Goal: Communication & Community: Participate in discussion

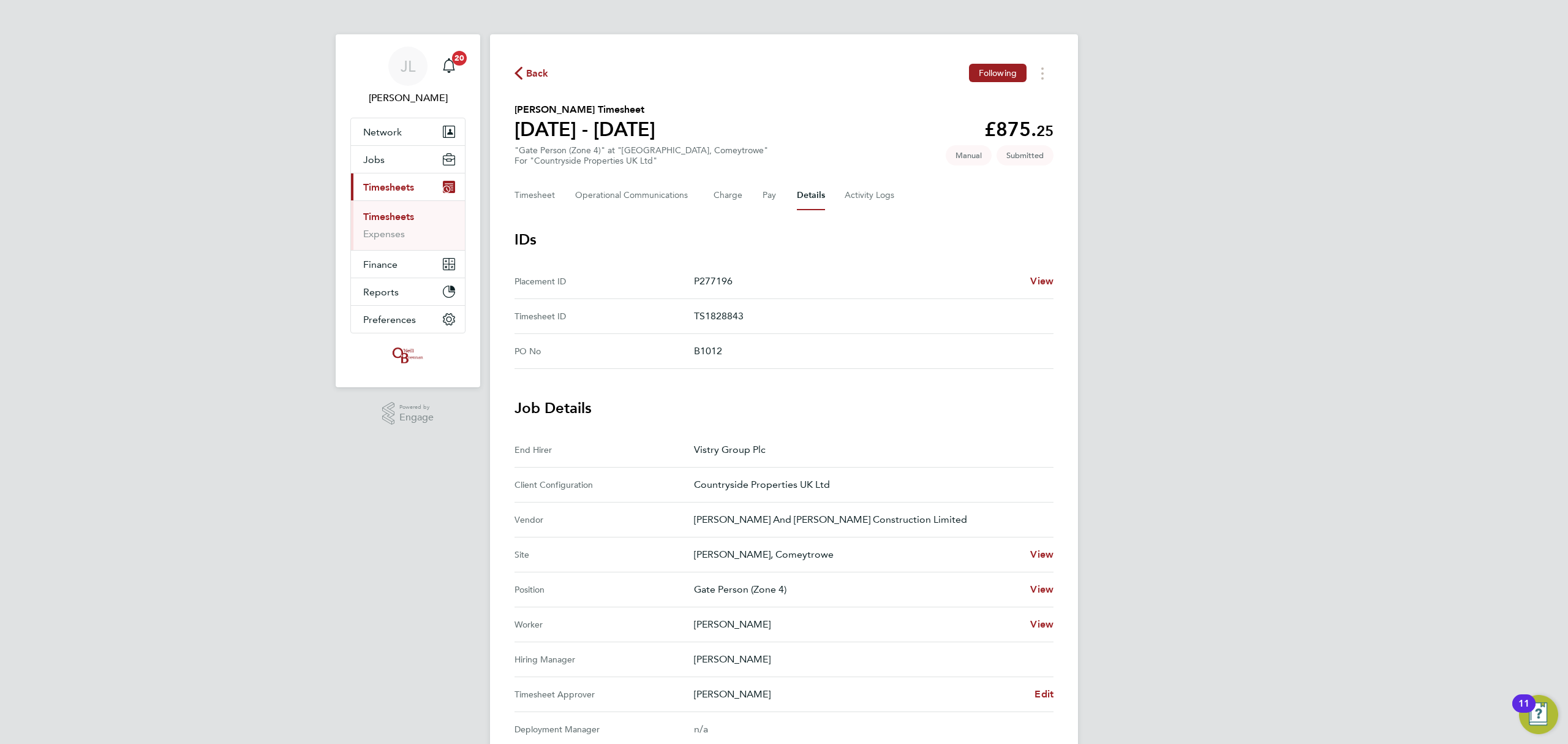
scroll to position [163, 0]
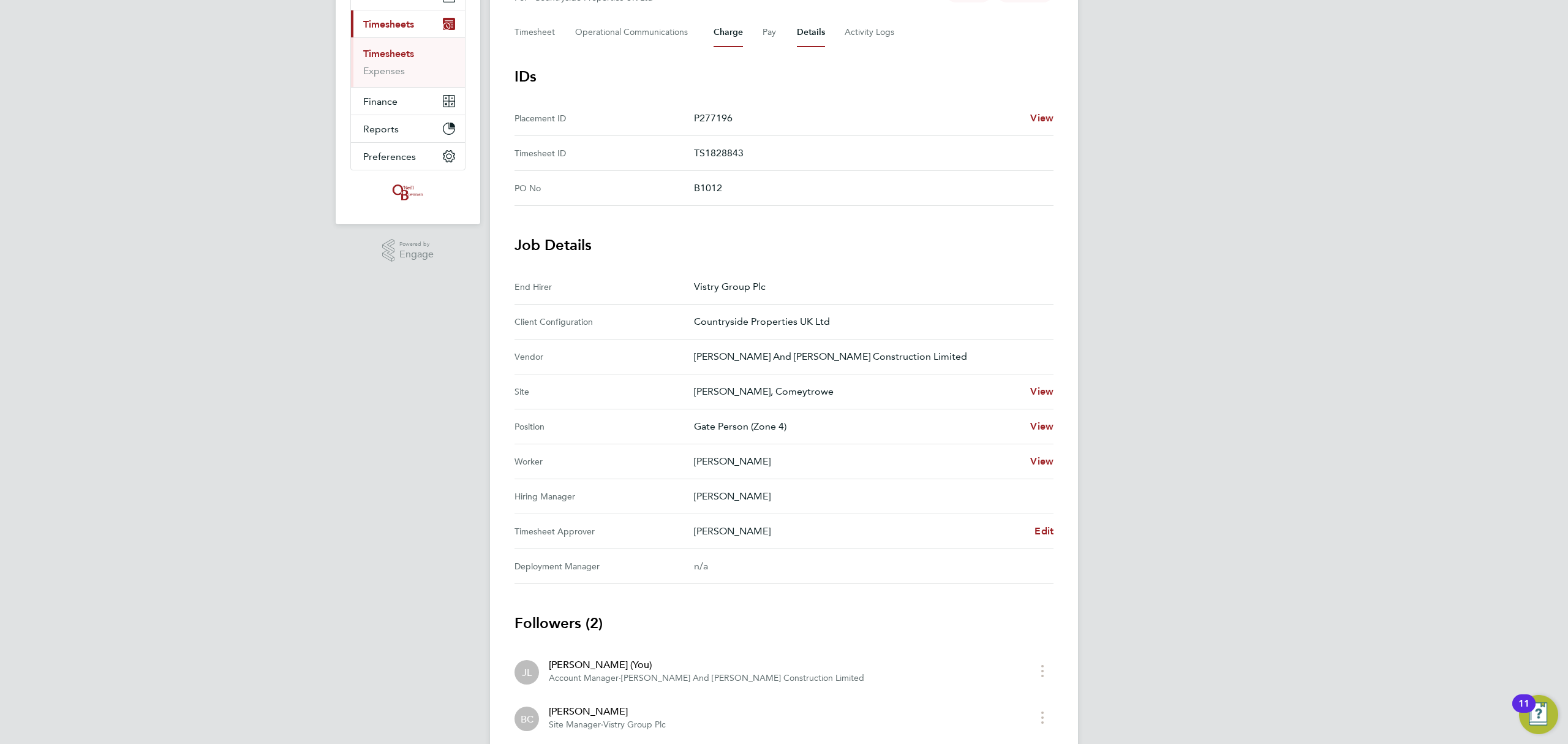
click at [734, 28] on button "Charge" at bounding box center [728, 32] width 29 height 29
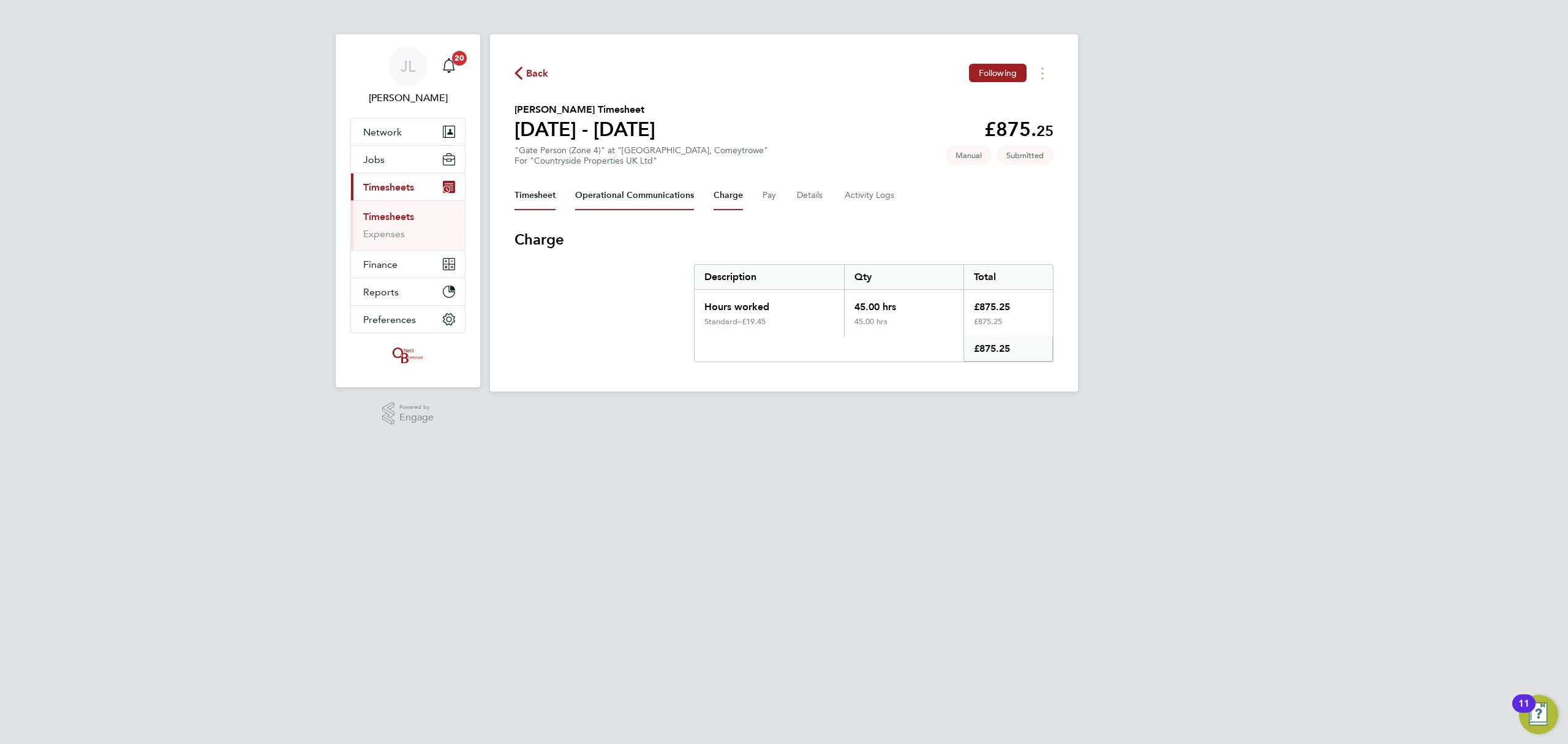
drag, startPoint x: 638, startPoint y: 190, endPoint x: 545, endPoint y: 191, distance: 93.0
click at [638, 189] on Communications-tab "Operational Communications" at bounding box center [634, 195] width 119 height 29
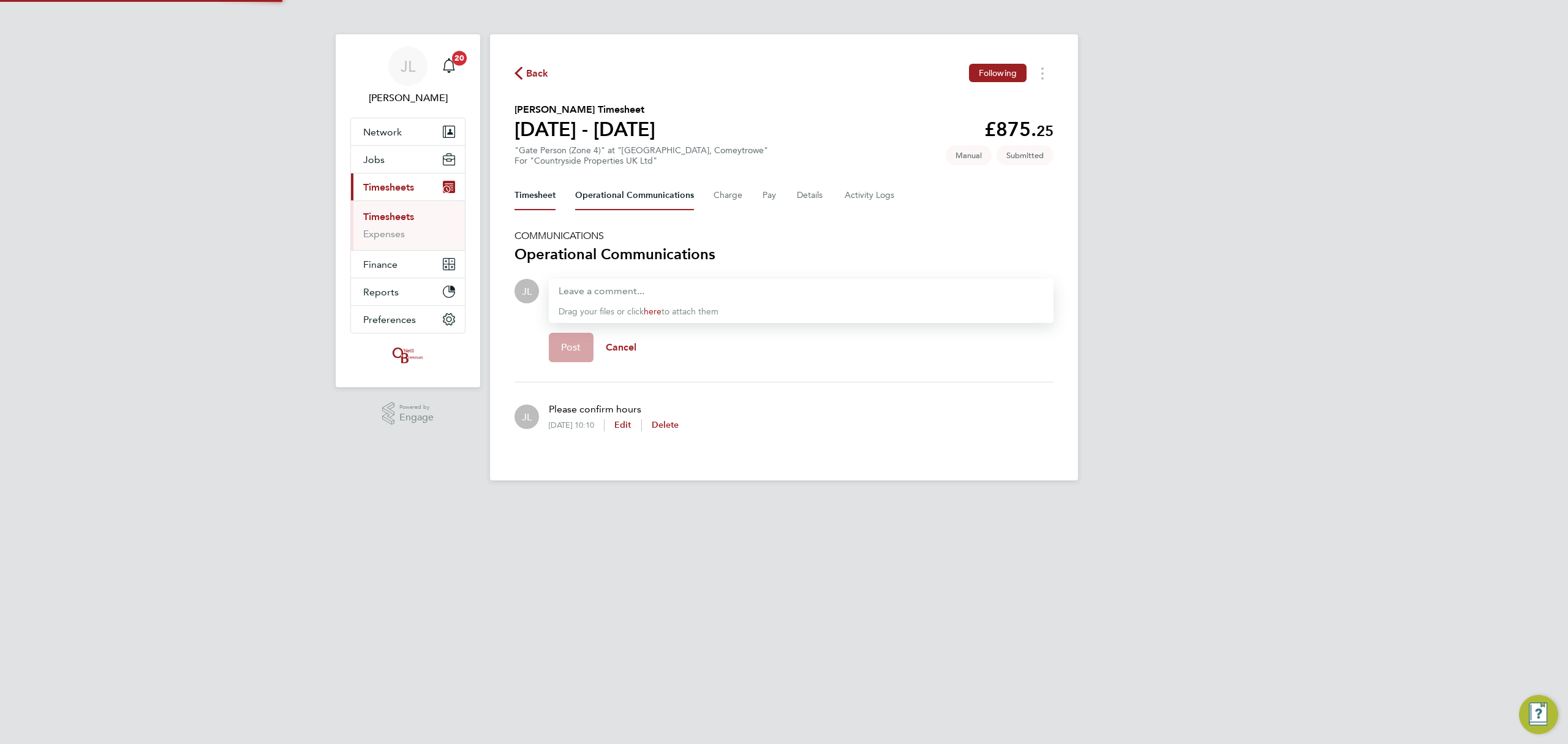
click at [533, 192] on button "Timesheet" at bounding box center [534, 195] width 41 height 29
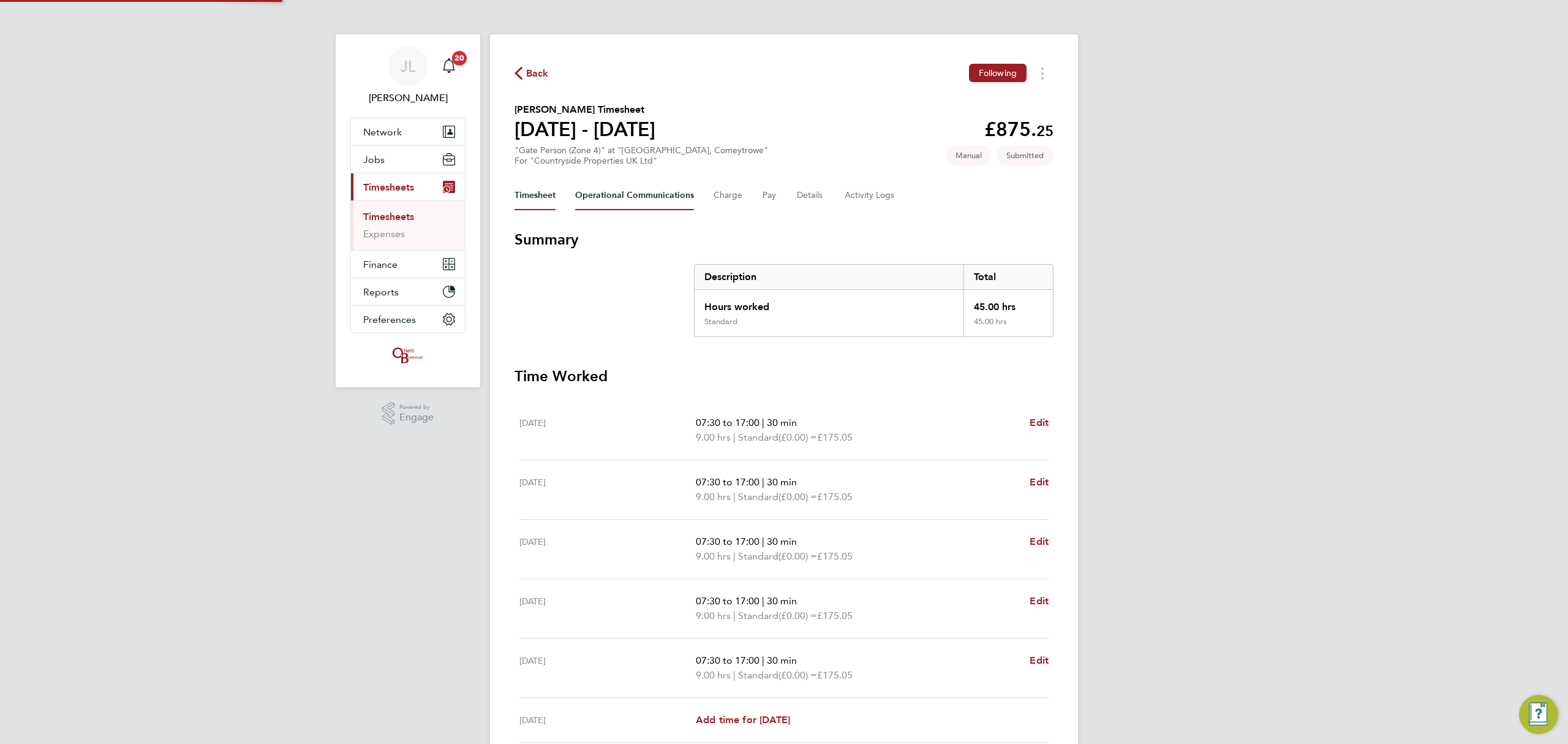
click at [621, 194] on Communications-tab "Operational Communications" at bounding box center [634, 195] width 119 height 29
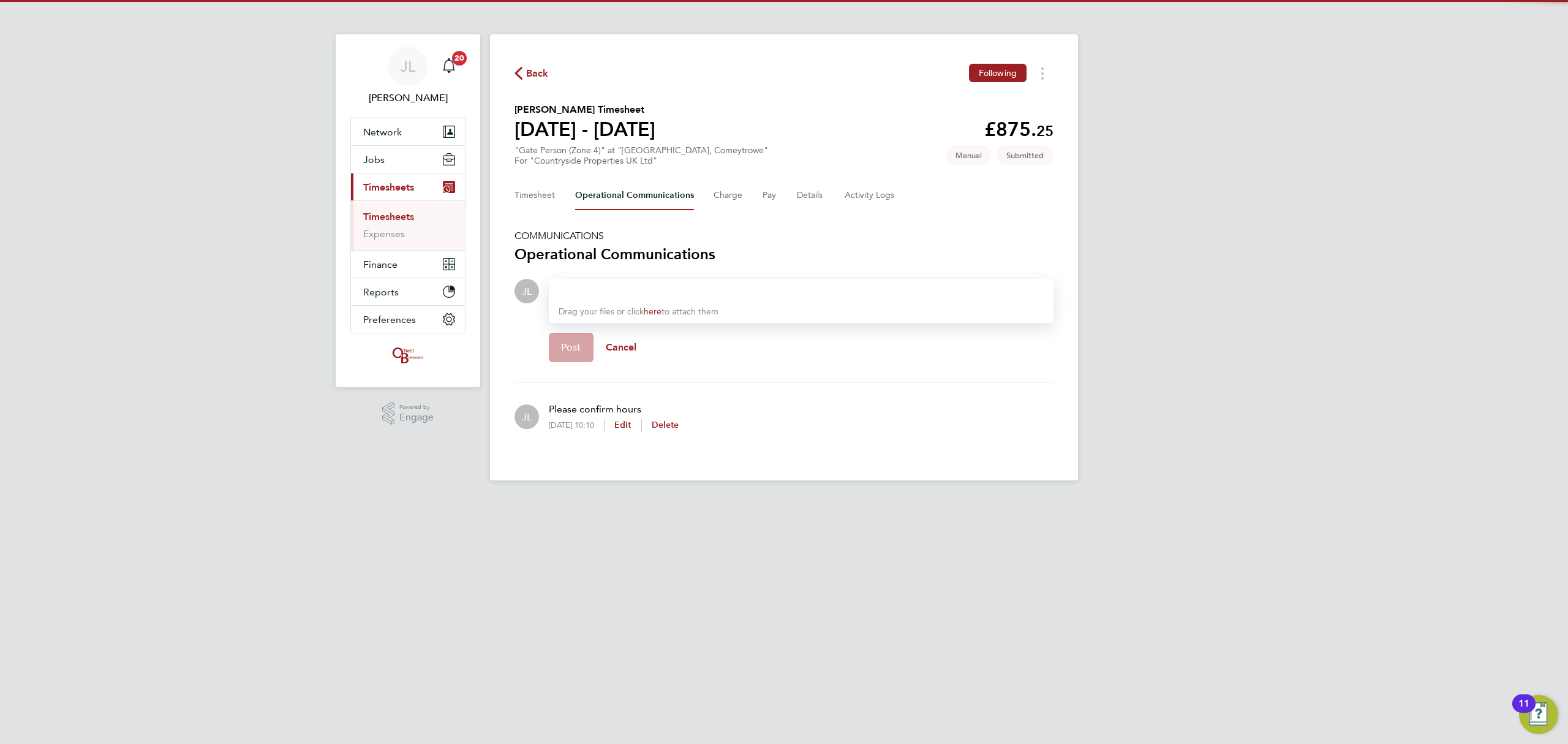
click at [601, 285] on div at bounding box center [801, 291] width 485 height 15
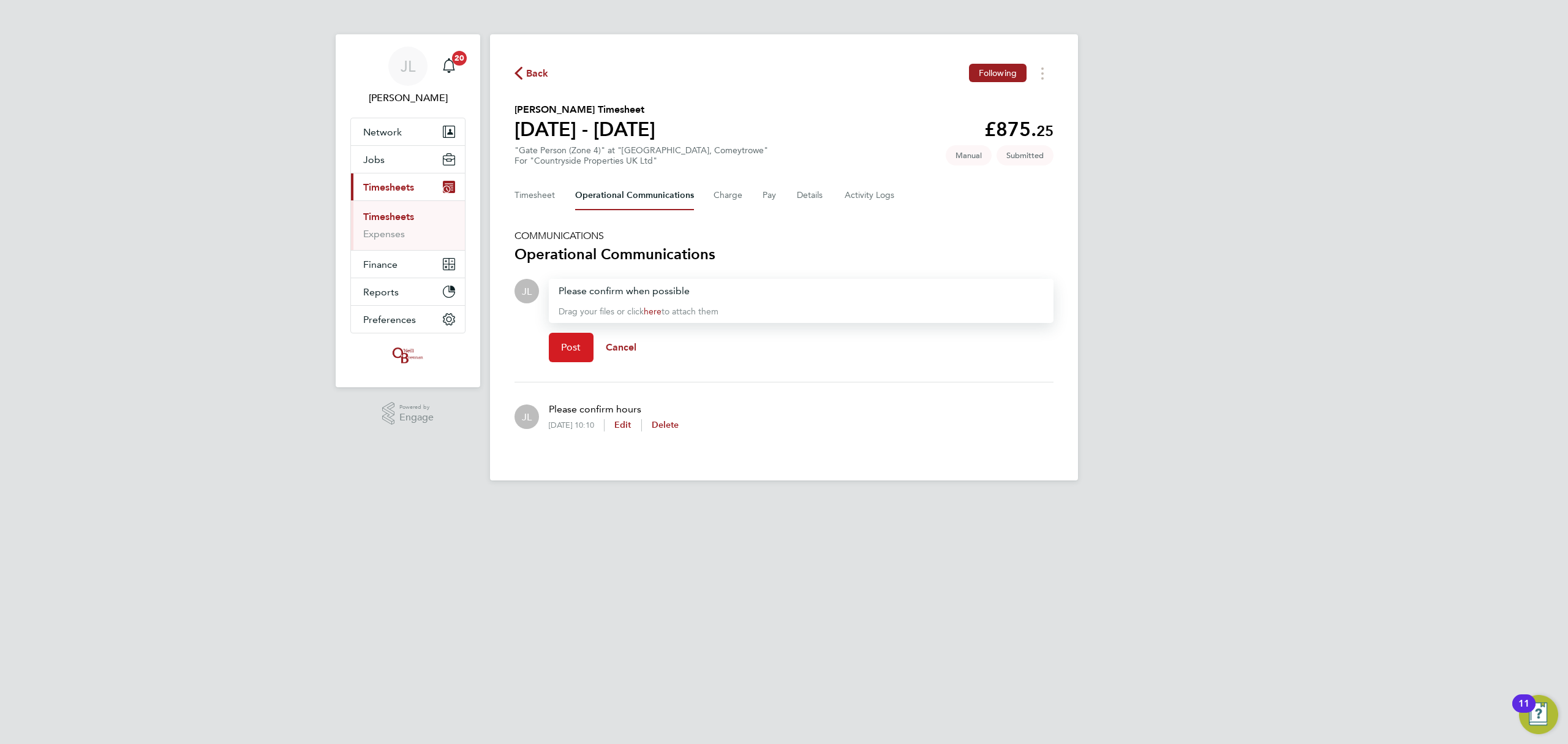
click at [588, 351] on button "Post" at bounding box center [570, 346] width 45 height 29
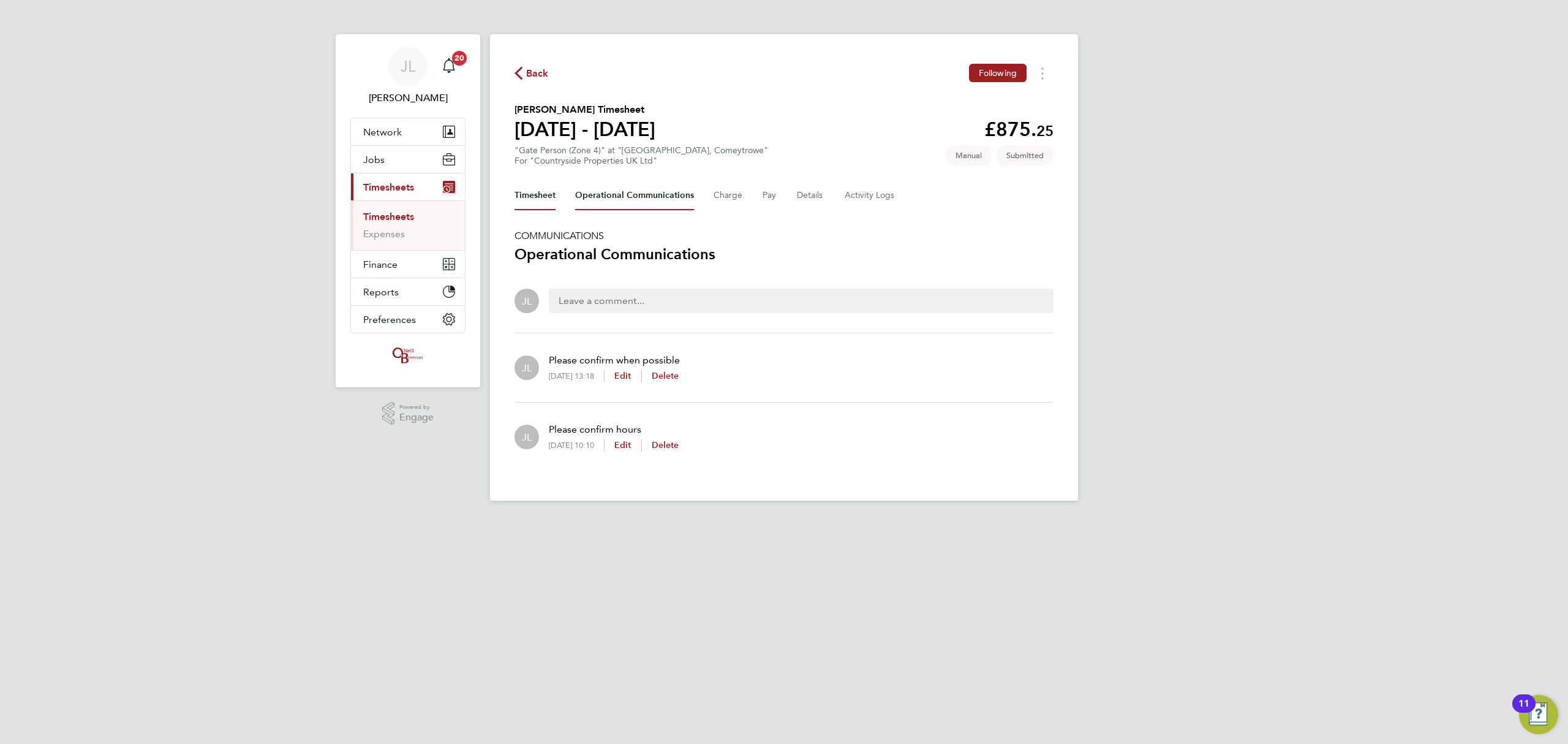
click at [535, 197] on button "Timesheet" at bounding box center [534, 195] width 41 height 29
